Goal: Task Accomplishment & Management: Complete application form

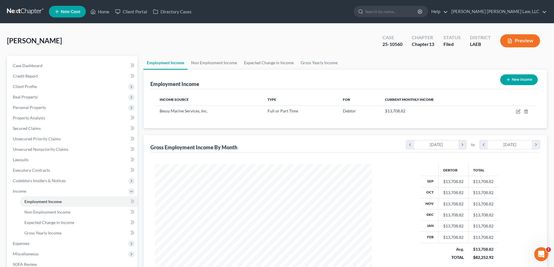
scroll to position [109, 229]
click at [104, 13] on link "Home" at bounding box center [100, 11] width 25 height 10
click at [107, 13] on link "Home" at bounding box center [100, 11] width 25 height 10
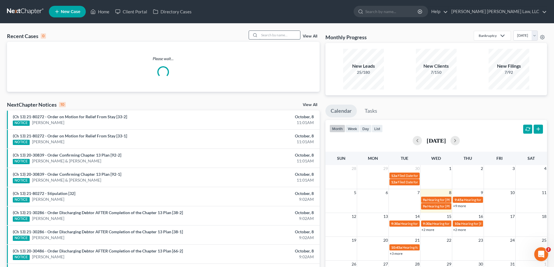
click at [270, 36] on input "search" at bounding box center [280, 35] width 41 height 8
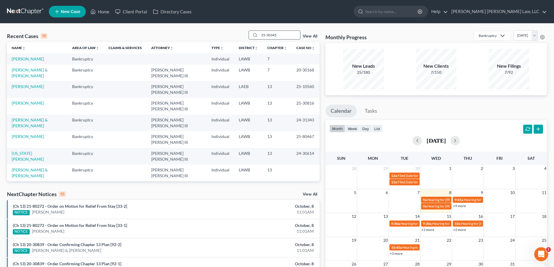
type input "25-30345"
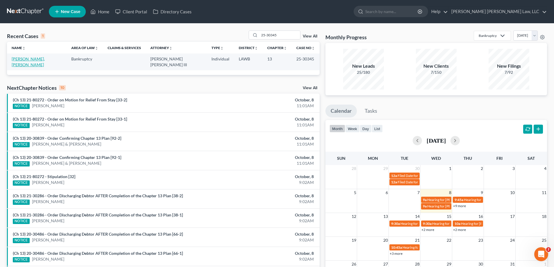
click at [24, 58] on link "[PERSON_NAME], [PERSON_NAME]" at bounding box center [28, 61] width 33 height 11
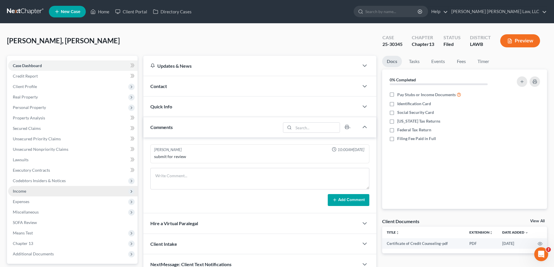
click at [42, 193] on span "Income" at bounding box center [73, 191] width 130 height 10
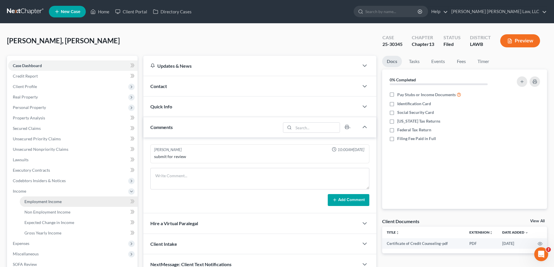
click at [46, 201] on span "Employment Income" at bounding box center [42, 201] width 37 height 5
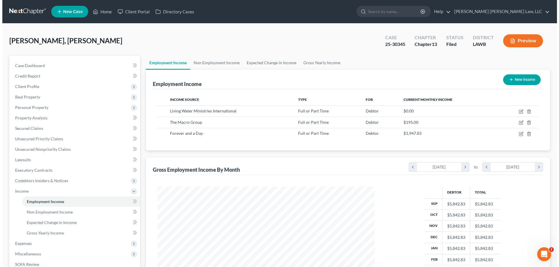
scroll to position [109, 229]
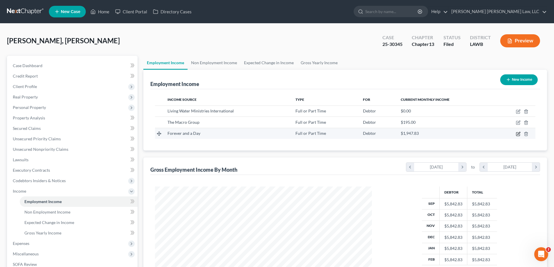
click at [516, 134] on icon "button" at bounding box center [518, 134] width 5 height 5
select select "0"
select select "2"
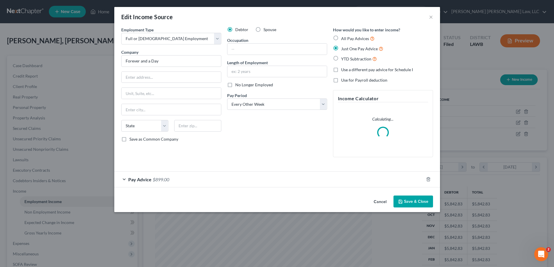
scroll to position [109, 231]
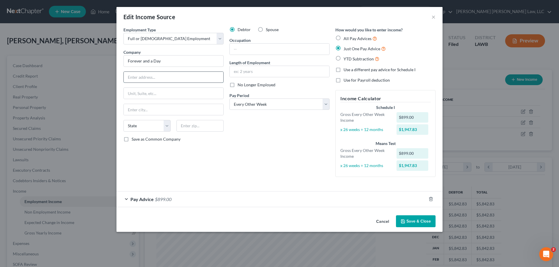
click at [171, 80] on input "text" at bounding box center [174, 77] width 100 height 11
type input "[STREET_ADDRESS]"
type input "Ste 2"
type input "71201"
click at [293, 169] on div "Debtor Spouse Occupation Length of Employment No Longer Employed Pay Period * S…" at bounding box center [279, 104] width 106 height 155
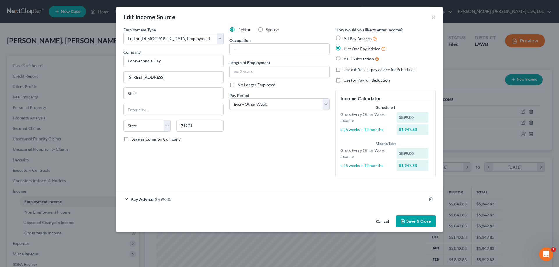
type input "Monroe"
select select "19"
click at [403, 222] on icon "button" at bounding box center [402, 221] width 5 height 5
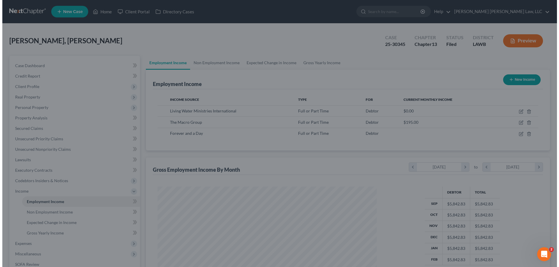
scroll to position [290941, 290821]
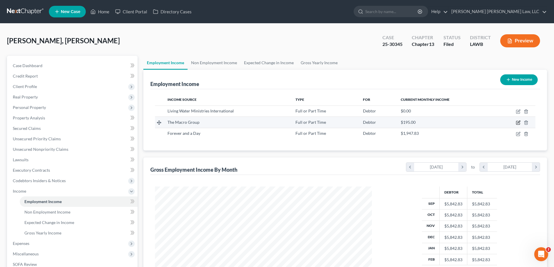
click at [518, 124] on icon "button" at bounding box center [518, 122] width 5 height 5
select select "0"
select select "19"
select select "2"
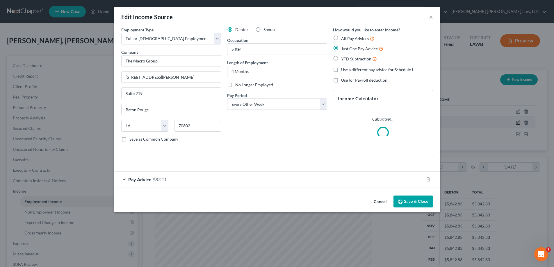
scroll to position [109, 231]
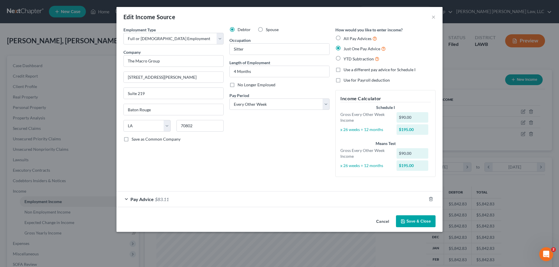
click at [403, 219] on icon "button" at bounding box center [402, 221] width 5 height 5
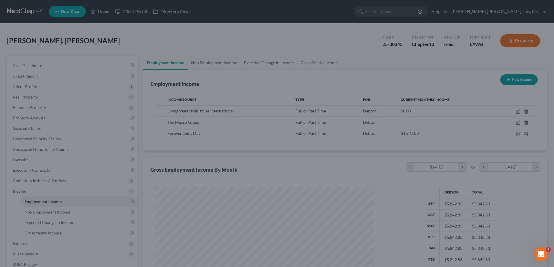
scroll to position [290941, 290821]
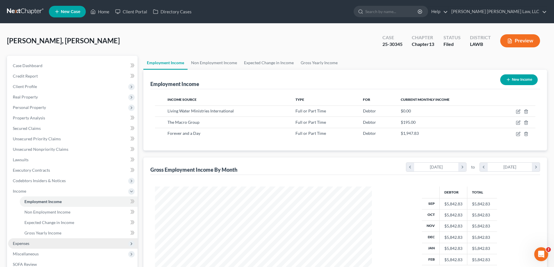
click at [32, 245] on span "Expenses" at bounding box center [73, 244] width 130 height 10
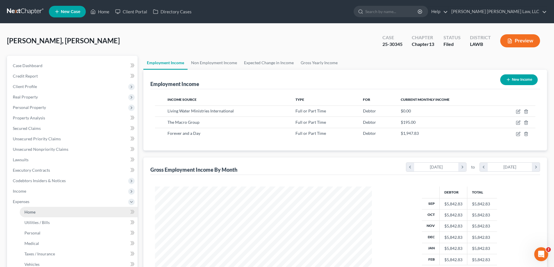
click at [34, 210] on span "Home" at bounding box center [29, 212] width 11 height 5
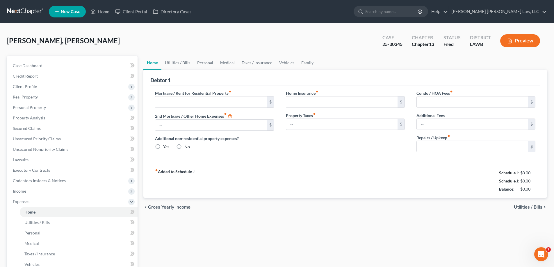
type input "853.00"
type input "0.00"
radio input "true"
type input "0.00"
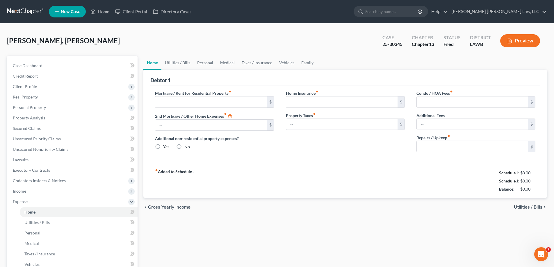
type input "0.00"
click at [205, 105] on input "853.00" at bounding box center [210, 102] width 111 height 11
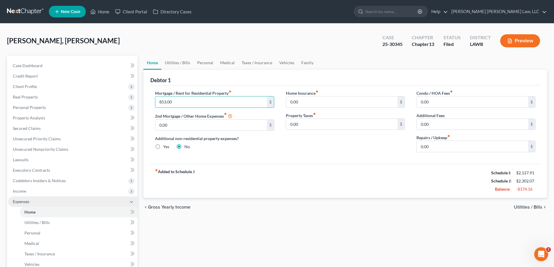
click at [42, 197] on span "Expenses" at bounding box center [73, 202] width 130 height 10
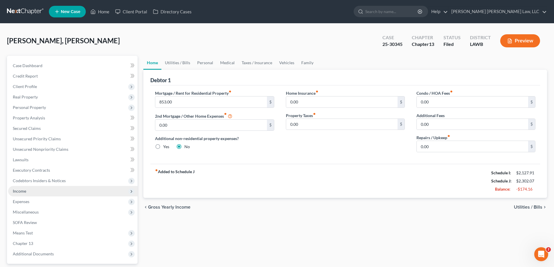
click at [40, 192] on span "Income" at bounding box center [73, 191] width 130 height 10
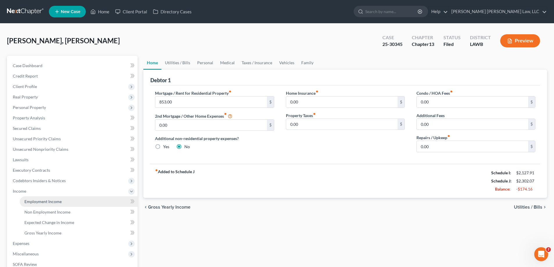
click at [44, 200] on span "Employment Income" at bounding box center [42, 201] width 37 height 5
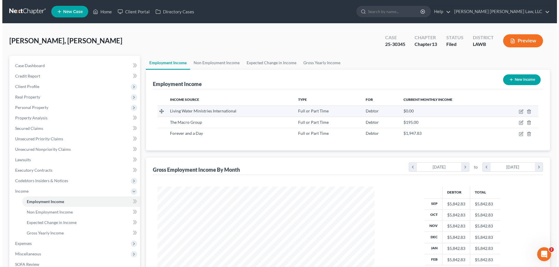
scroll to position [109, 229]
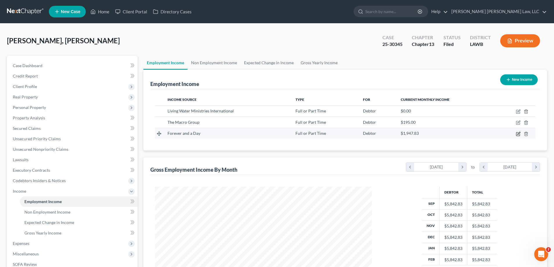
click at [520, 135] on icon "button" at bounding box center [518, 134] width 5 height 5
select select "0"
select select "19"
select select "2"
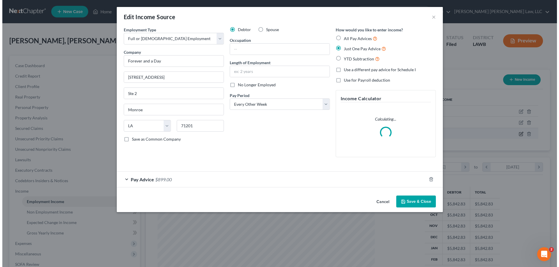
scroll to position [109, 231]
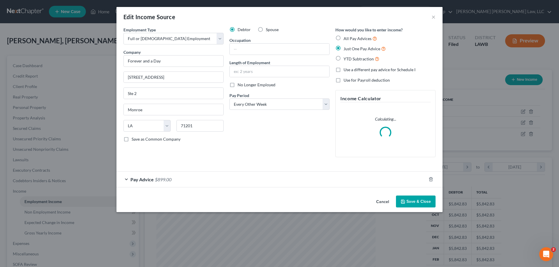
click at [159, 187] on div "Pay Advice $899.00" at bounding box center [279, 180] width 326 height 16
click at [157, 183] on div "Pay Advice $899.00" at bounding box center [271, 179] width 310 height 15
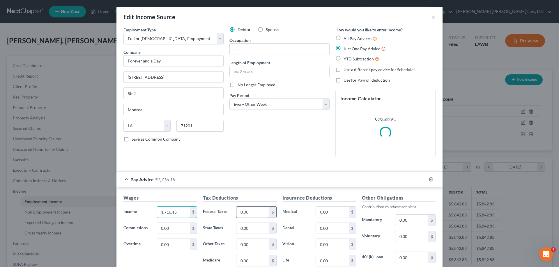
type input "1,716.15"
click at [254, 211] on input "0.00" at bounding box center [252, 212] width 33 height 11
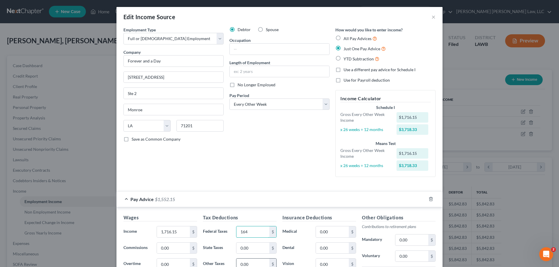
scroll to position [58, 0]
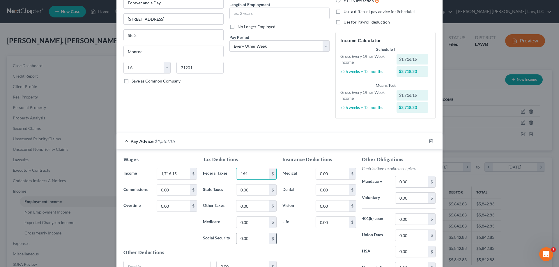
type input "164"
click at [261, 235] on input "0.00" at bounding box center [252, 238] width 33 height 11
type input "106.40"
click at [250, 226] on input "0.00" at bounding box center [252, 222] width 33 height 11
type input "24.88"
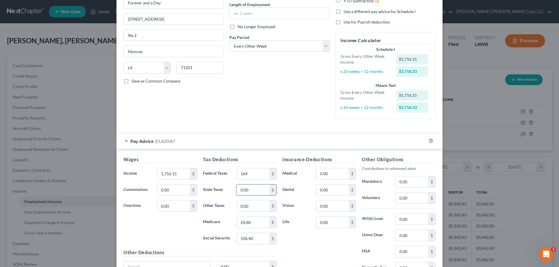
click at [256, 196] on div "0.00 $" at bounding box center [256, 191] width 40 height 12
click at [254, 193] on input "0.00" at bounding box center [252, 190] width 33 height 11
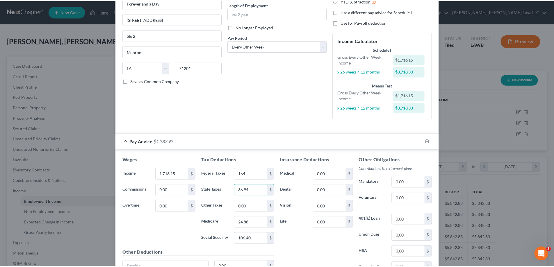
scroll to position [114, 0]
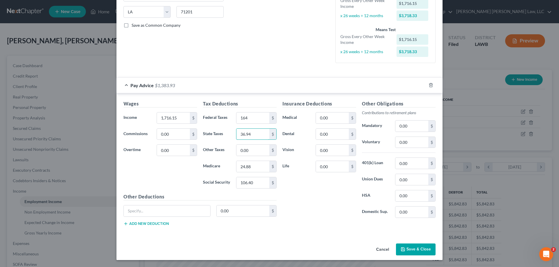
type input "36.94"
click at [405, 250] on button "Save & Close" at bounding box center [416, 250] width 40 height 12
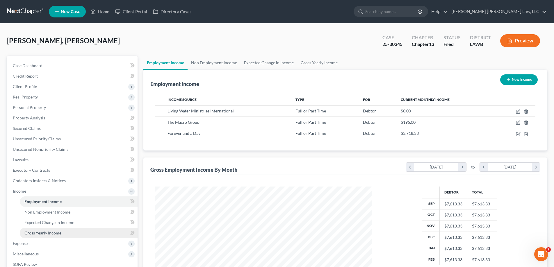
scroll to position [29, 0]
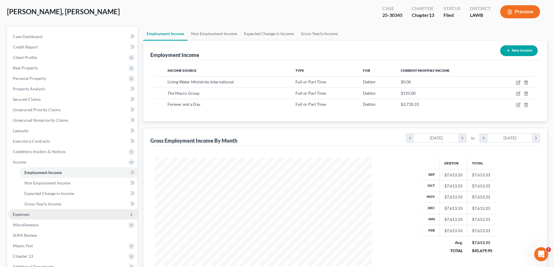
click at [28, 214] on span "Expenses" at bounding box center [21, 214] width 17 height 5
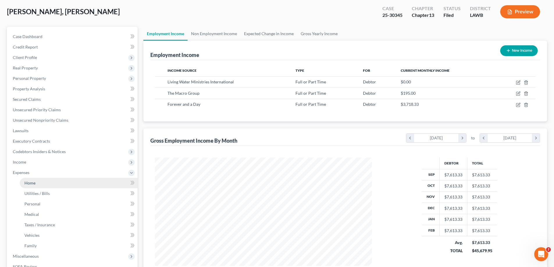
click at [33, 185] on span "Home" at bounding box center [29, 183] width 11 height 5
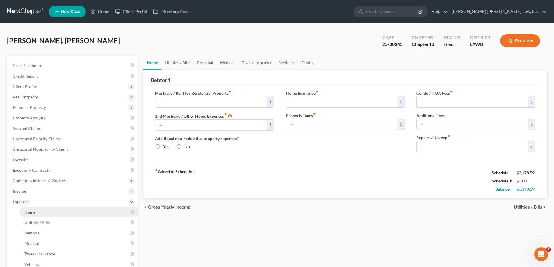
type input "853.00"
type input "0.00"
radio input "true"
type input "0.00"
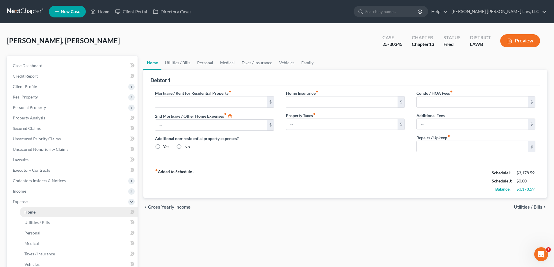
type input "0.00"
click at [189, 59] on link "Utilities / Bills" at bounding box center [178, 63] width 32 height 14
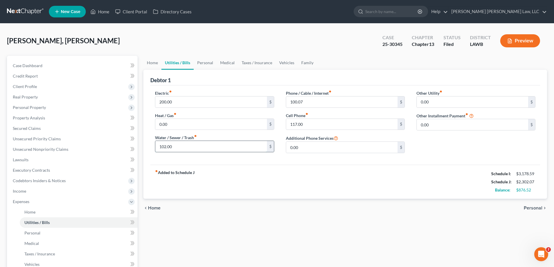
click at [201, 146] on input "102.00" at bounding box center [210, 146] width 111 height 11
click at [309, 102] on input "100.07" at bounding box center [341, 102] width 111 height 11
type input "220"
click at [320, 130] on div "117.00 $" at bounding box center [345, 125] width 119 height 12
click at [317, 127] on input "117.00" at bounding box center [341, 124] width 111 height 11
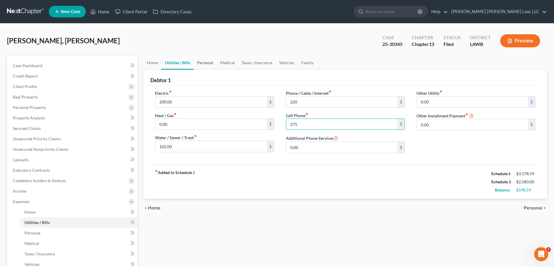
type input "275"
click at [209, 62] on link "Personal" at bounding box center [205, 63] width 23 height 14
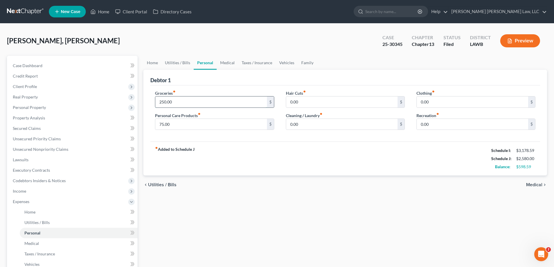
click at [217, 100] on input "250.00" at bounding box center [210, 102] width 111 height 11
click at [230, 65] on link "Medical" at bounding box center [228, 63] width 22 height 14
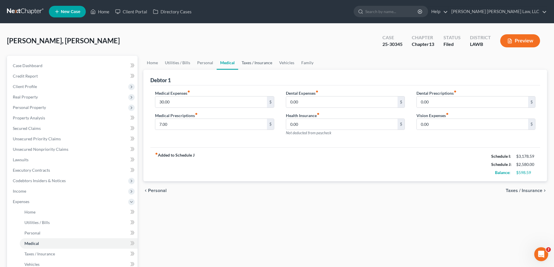
click at [254, 65] on link "Taxes / Insurance" at bounding box center [257, 63] width 38 height 14
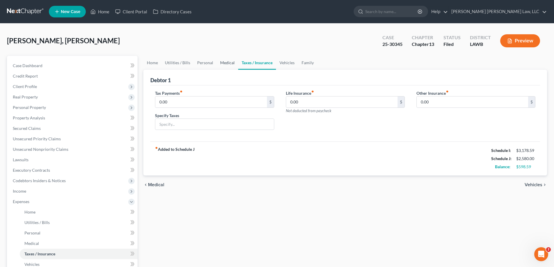
click at [232, 65] on link "Medical" at bounding box center [228, 63] width 22 height 14
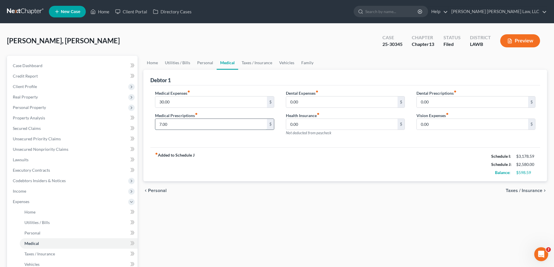
click at [189, 126] on input "7.00" at bounding box center [210, 124] width 111 height 11
click at [245, 66] on link "Taxes / Insurance" at bounding box center [257, 63] width 38 height 14
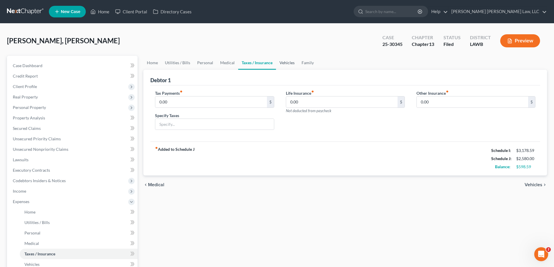
click at [281, 65] on link "Vehicles" at bounding box center [287, 63] width 22 height 14
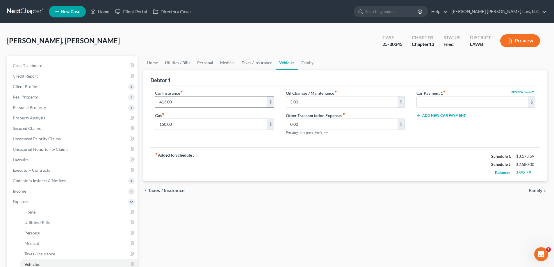
click at [187, 103] on input "413.00" at bounding box center [210, 102] width 111 height 11
click at [210, 127] on input "150.00" at bounding box center [210, 124] width 111 height 11
click at [268, 175] on div "fiber_manual_record Added to Schedule J Schedule I: $3,178.59 Schedule J: $2,53…" at bounding box center [345, 165] width 390 height 34
drag, startPoint x: 338, startPoint y: 183, endPoint x: 322, endPoint y: 170, distance: 20.8
click at [338, 183] on div "chevron_left Taxes / Insurance Family chevron_right" at bounding box center [345, 191] width 404 height 19
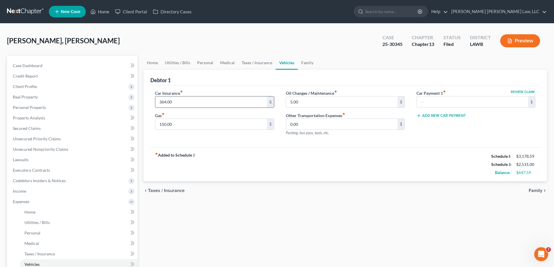
click at [185, 105] on input "364.00" at bounding box center [210, 102] width 111 height 11
type input "391.68"
click at [181, 125] on input "150.00" at bounding box center [210, 124] width 111 height 11
type input "180.00"
click at [313, 62] on link "Family" at bounding box center [307, 63] width 19 height 14
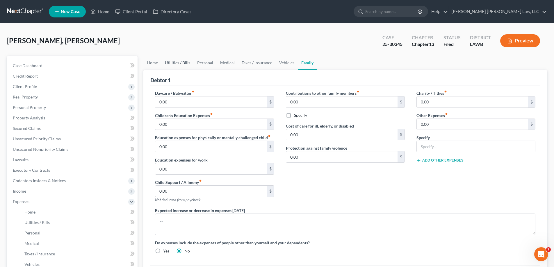
click at [193, 69] on link "Utilities / Bills" at bounding box center [178, 63] width 32 height 14
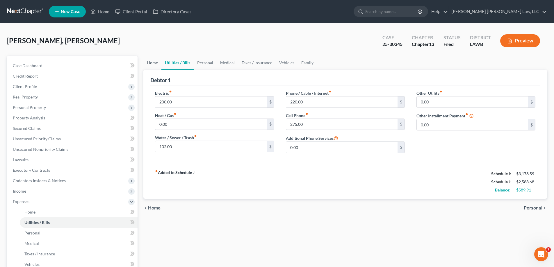
click at [157, 64] on link "Home" at bounding box center [152, 63] width 18 height 14
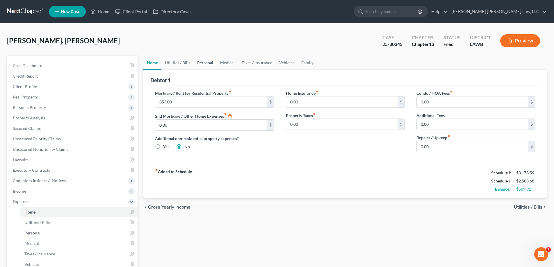
click at [205, 65] on link "Personal" at bounding box center [205, 63] width 23 height 14
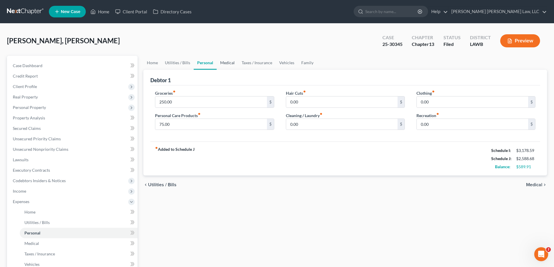
click at [226, 65] on link "Medical" at bounding box center [228, 63] width 22 height 14
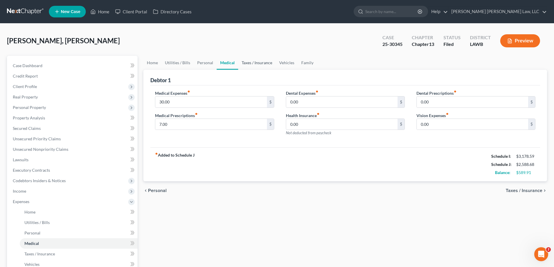
click at [250, 62] on link "Taxes / Insurance" at bounding box center [257, 63] width 38 height 14
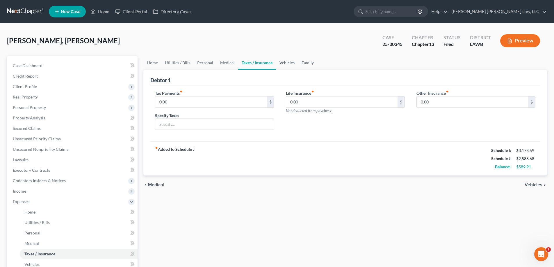
click at [279, 65] on link "Vehicles" at bounding box center [287, 63] width 22 height 14
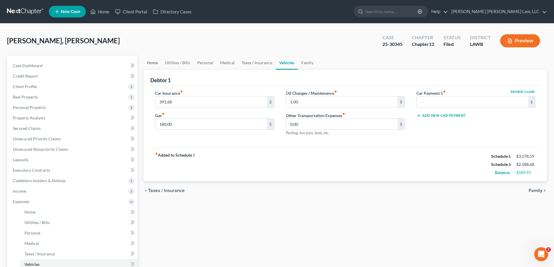
click at [157, 61] on link "Home" at bounding box center [152, 63] width 18 height 14
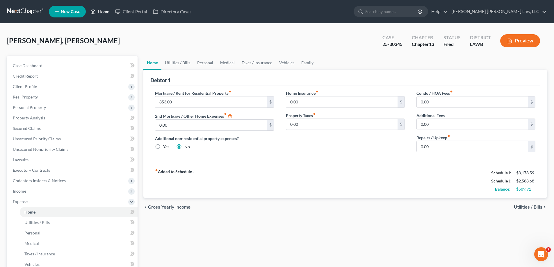
click at [106, 12] on link "Home" at bounding box center [100, 11] width 25 height 10
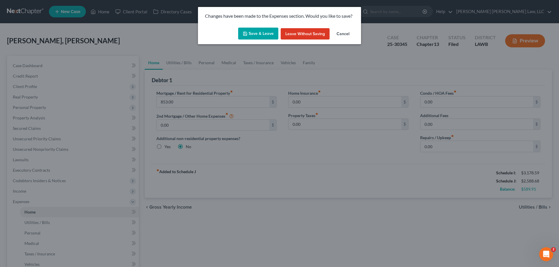
click at [262, 34] on button "Save & Leave" at bounding box center [258, 34] width 40 height 12
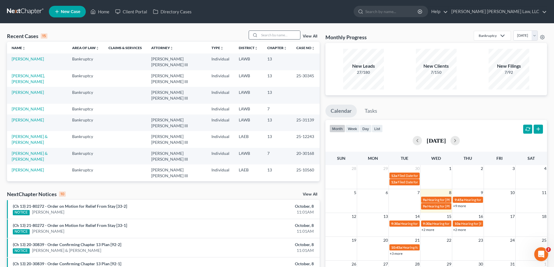
click at [263, 35] on input "search" at bounding box center [280, 35] width 41 height 8
type input "21-30388"
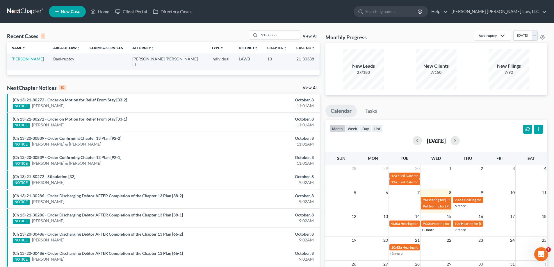
click at [27, 59] on link "[PERSON_NAME]" at bounding box center [28, 58] width 32 height 5
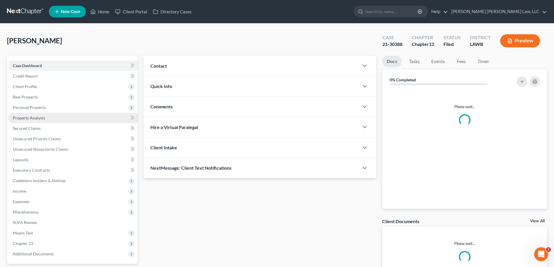
click at [36, 115] on link "Property Analysis" at bounding box center [73, 118] width 130 height 10
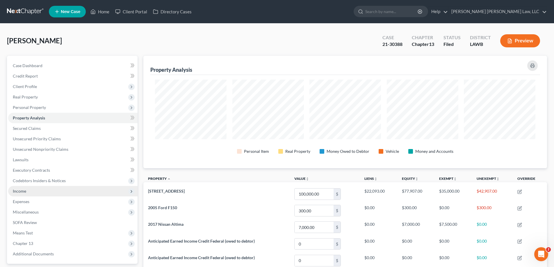
click at [36, 193] on span "Income" at bounding box center [73, 191] width 130 height 10
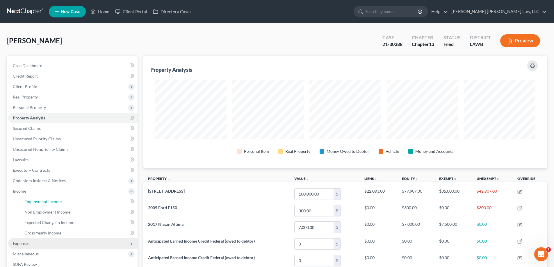
click at [38, 200] on span "Employment Income" at bounding box center [42, 201] width 37 height 5
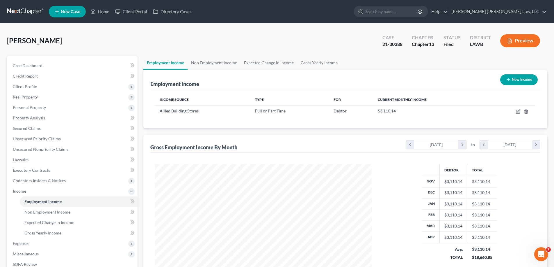
scroll to position [29, 0]
